Goal: Task Accomplishment & Management: Manage account settings

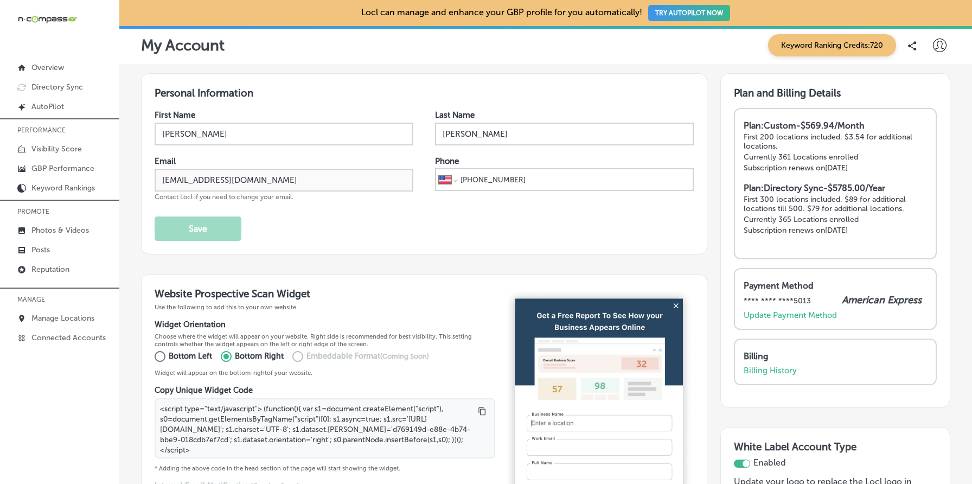
select select "US"
click at [766, 367] on p "Billing History" at bounding box center [770, 371] width 53 height 10
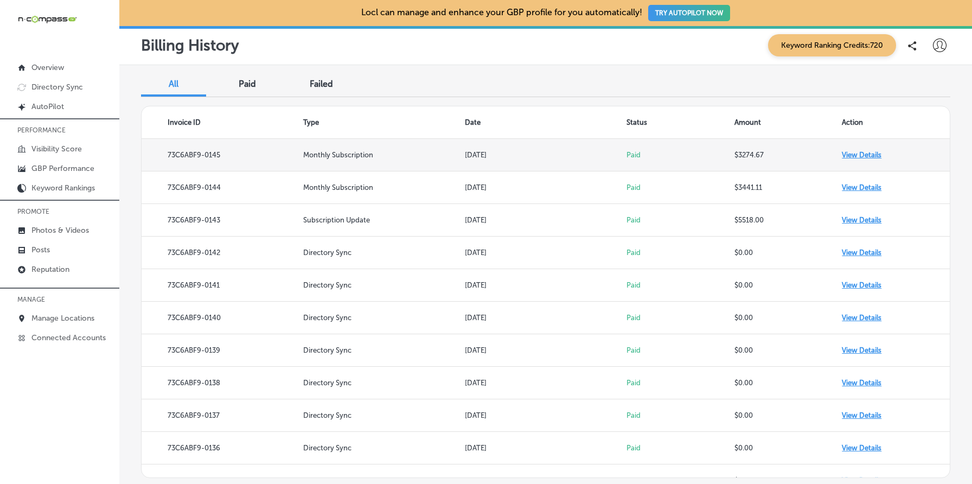
click at [859, 153] on td "View Details" at bounding box center [896, 155] width 108 height 33
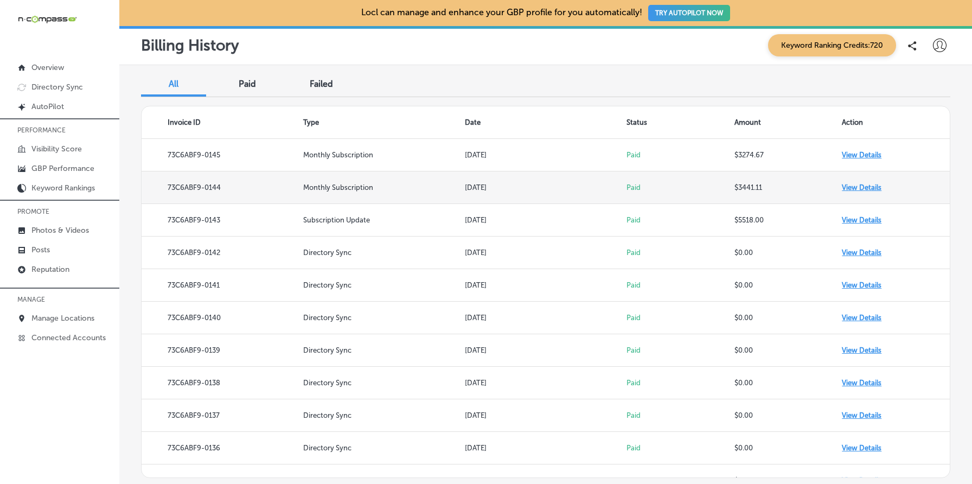
click at [857, 189] on td "View Details" at bounding box center [896, 187] width 108 height 33
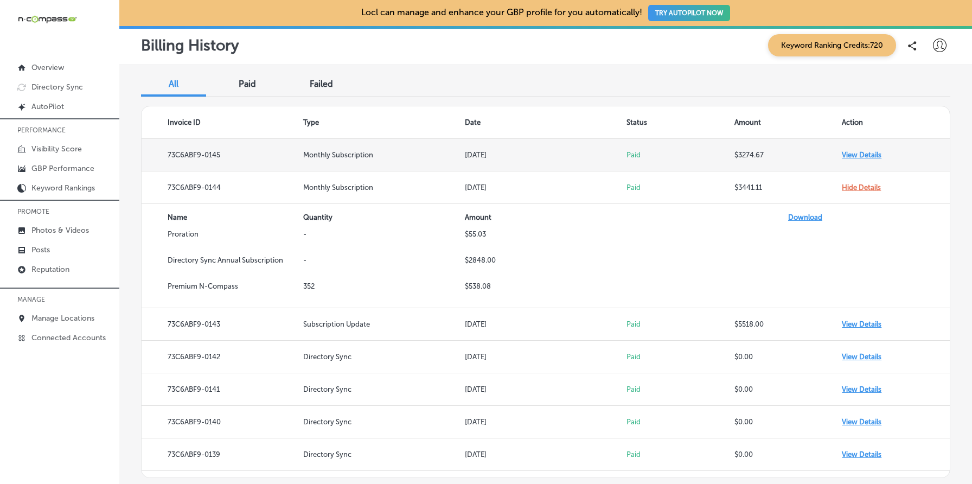
click at [861, 152] on td "View Details" at bounding box center [896, 155] width 108 height 33
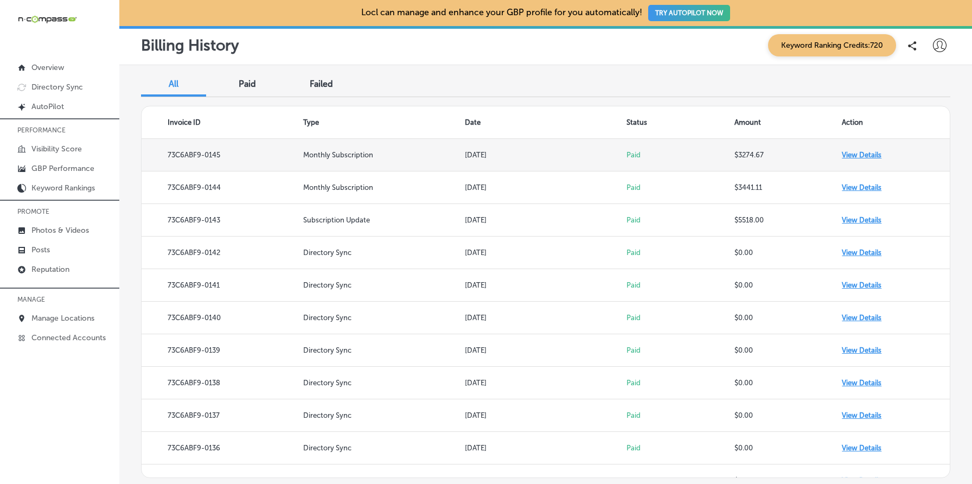
click at [858, 155] on td "View Details" at bounding box center [896, 155] width 108 height 33
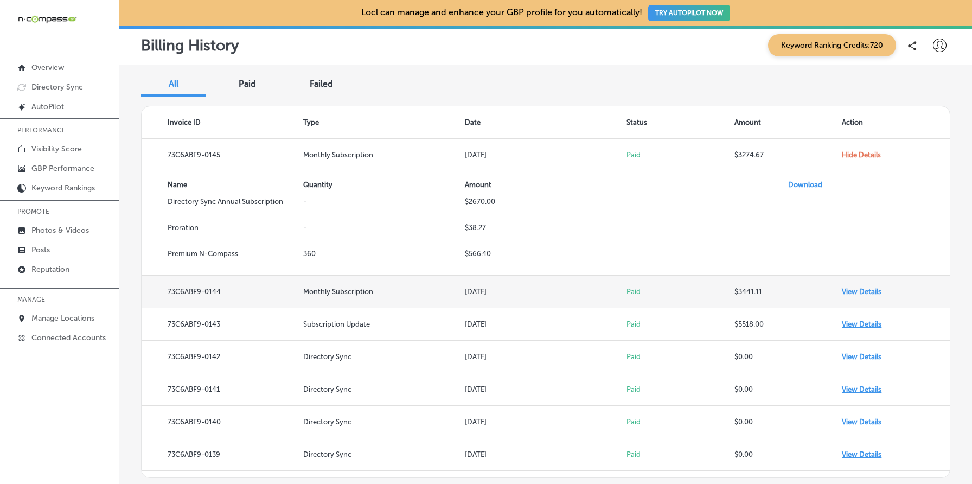
click at [848, 290] on td "View Details" at bounding box center [896, 292] width 108 height 33
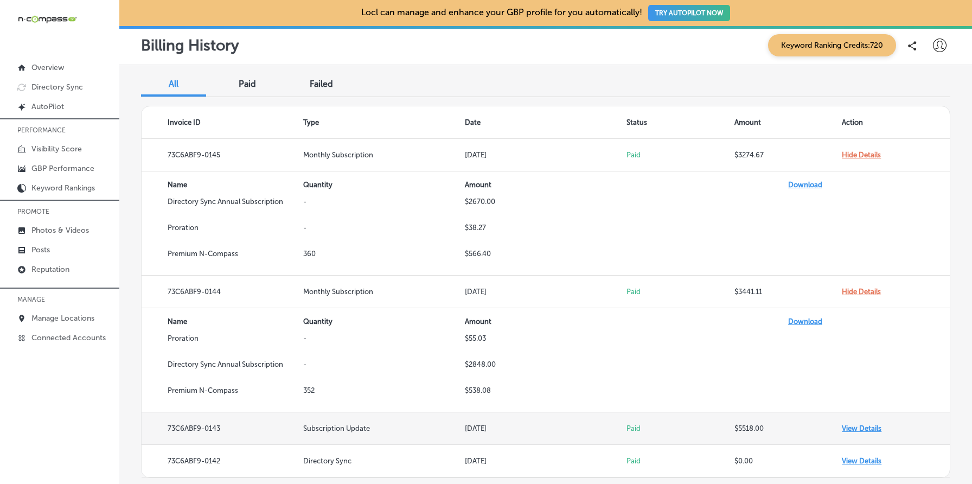
click at [869, 428] on td "View Details" at bounding box center [896, 428] width 108 height 33
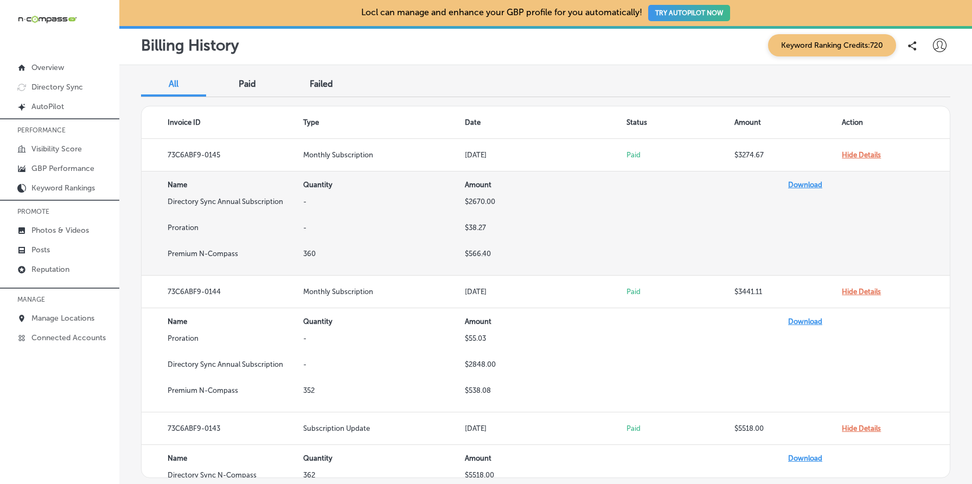
click at [825, 204] on td at bounding box center [869, 211] width 162 height 26
